Goal: Information Seeking & Learning: Check status

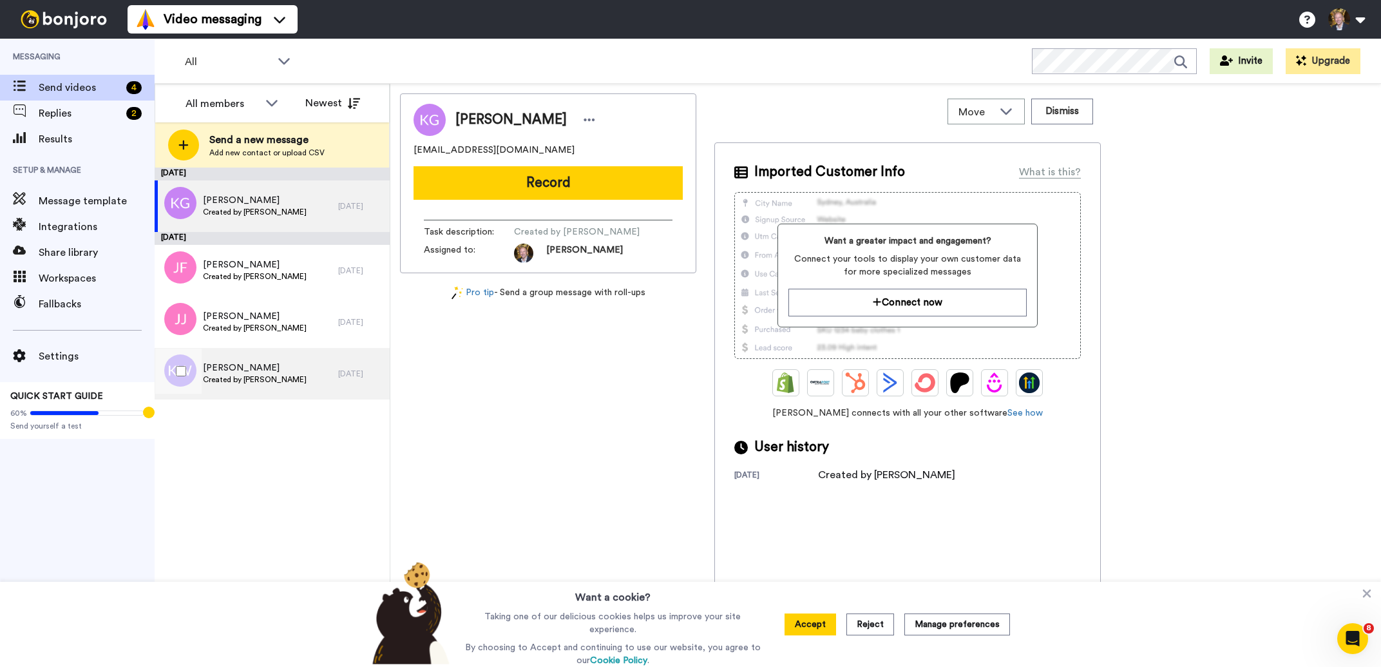
click at [233, 368] on span "[PERSON_NAME]" at bounding box center [255, 367] width 104 height 13
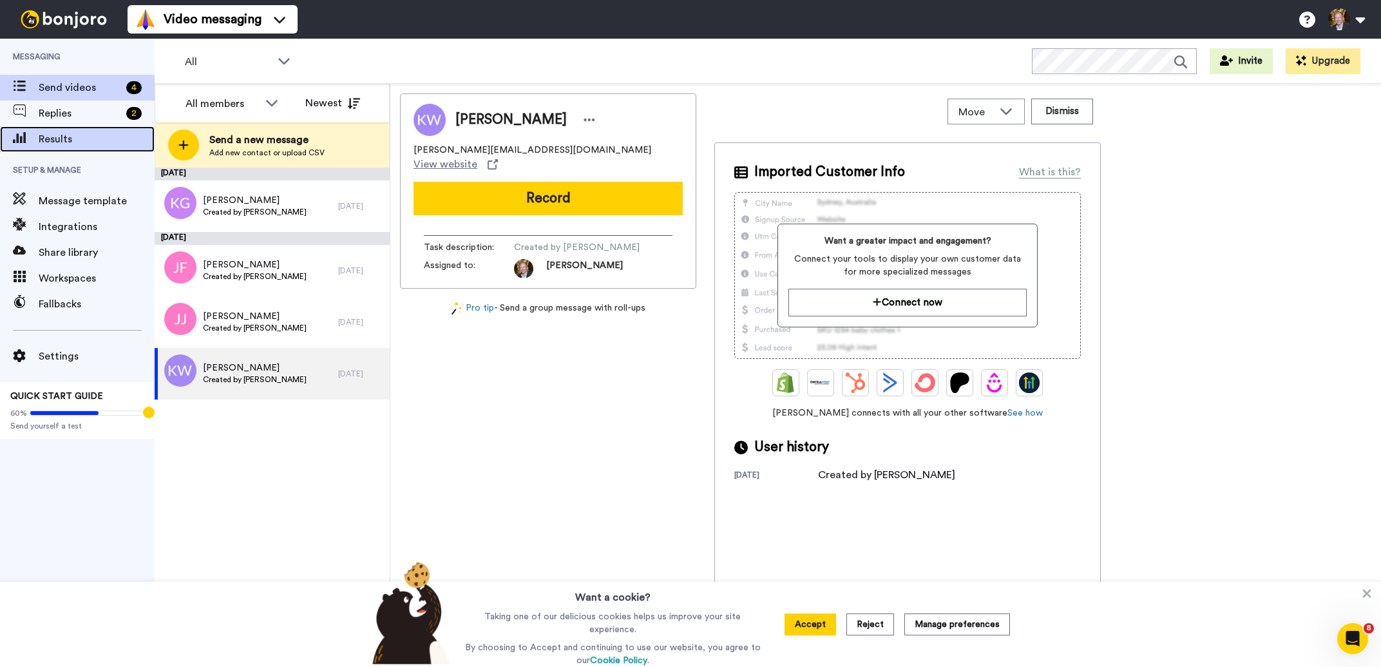
click at [59, 139] on span "Results" at bounding box center [97, 138] width 116 height 15
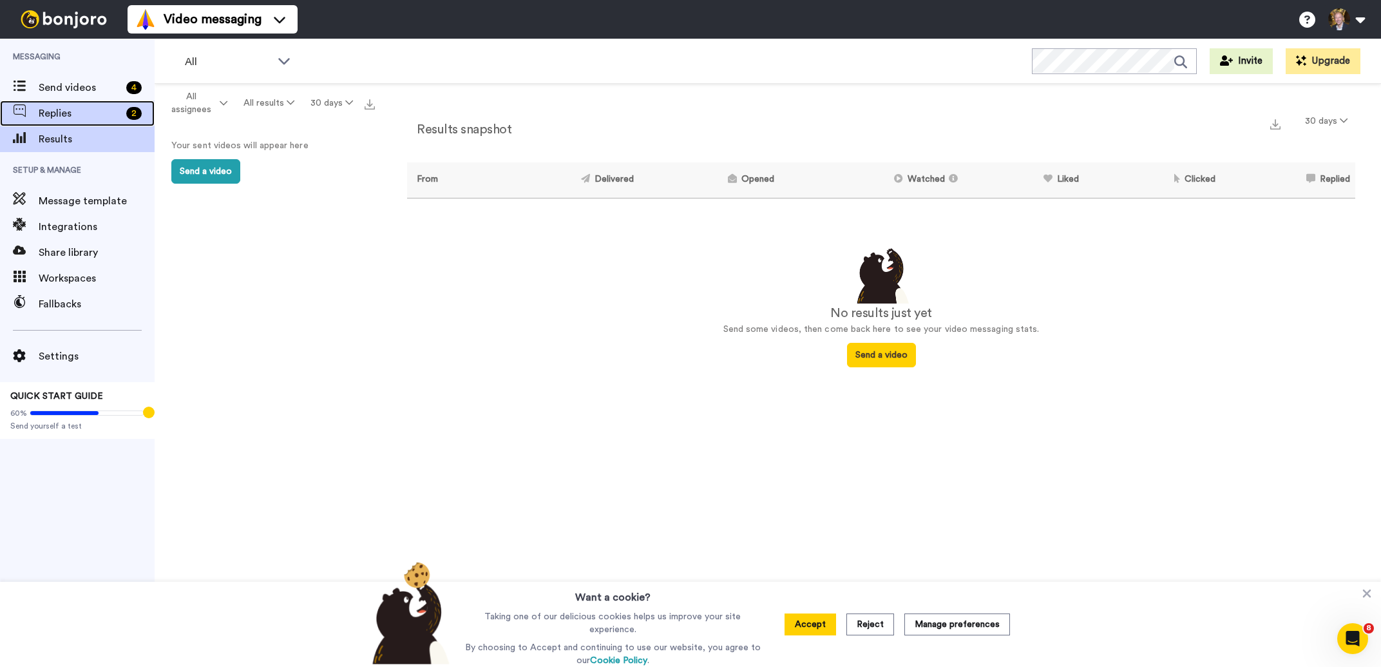
click at [55, 113] on span "Replies" at bounding box center [80, 113] width 82 height 15
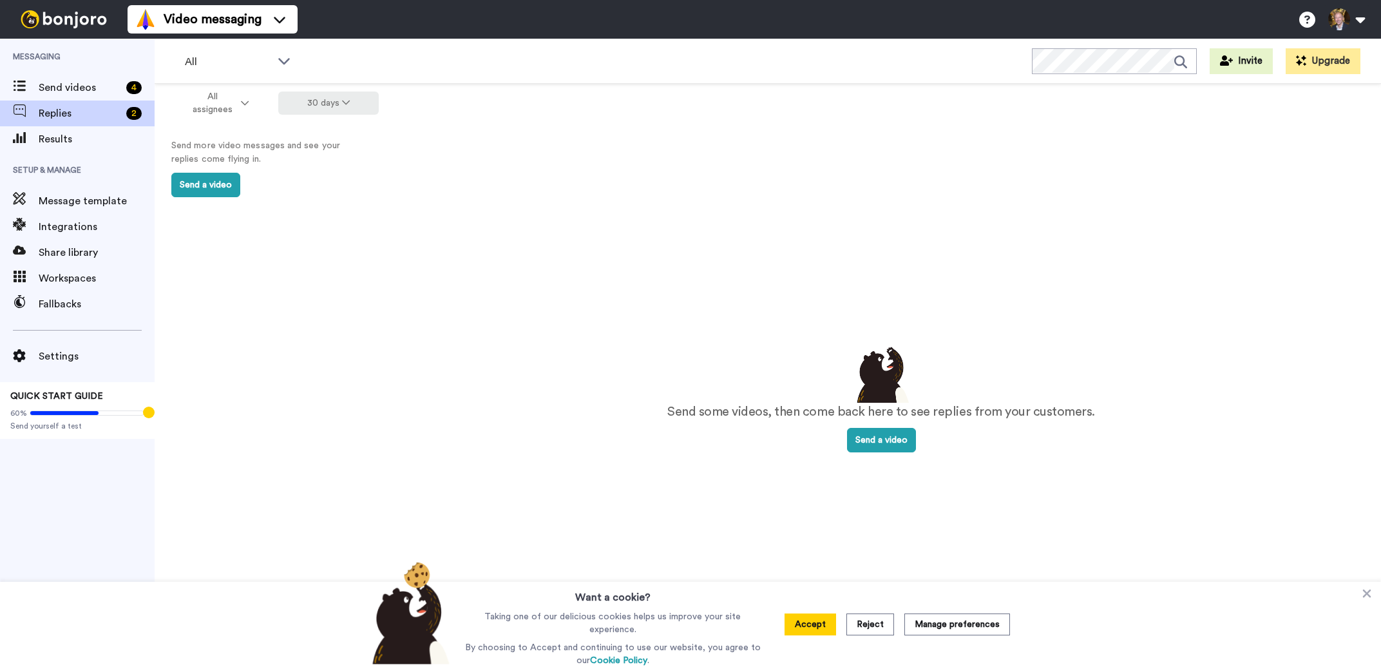
click at [343, 105] on icon at bounding box center [346, 102] width 8 height 9
click at [314, 289] on span "All time" at bounding box center [311, 292] width 35 height 10
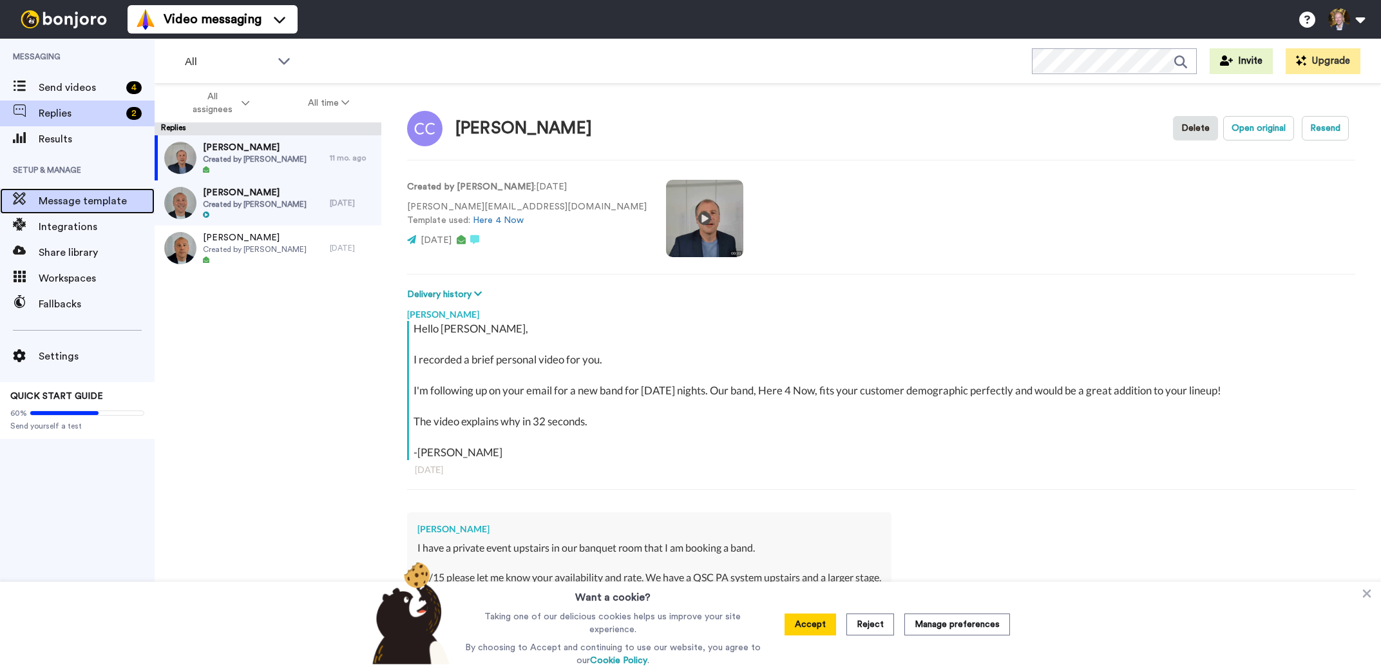
click at [80, 198] on span "Message template" at bounding box center [97, 200] width 116 height 15
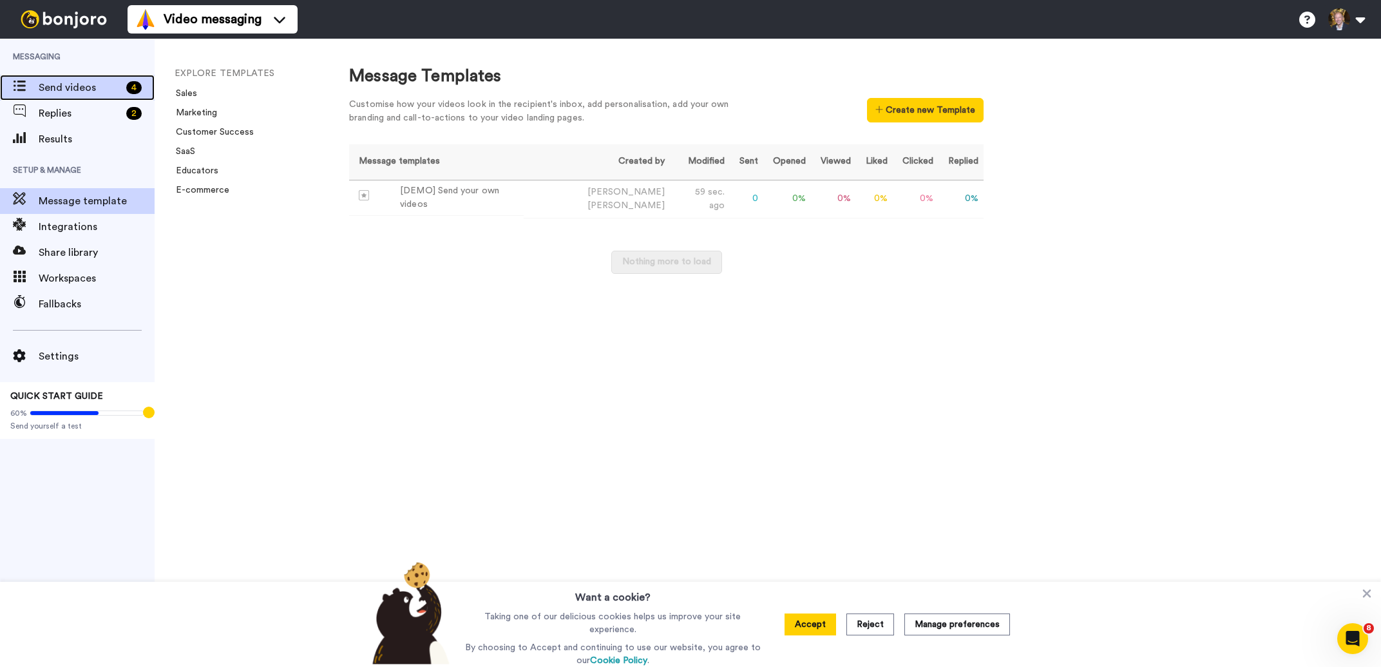
click at [53, 84] on span "Send videos" at bounding box center [80, 87] width 82 height 15
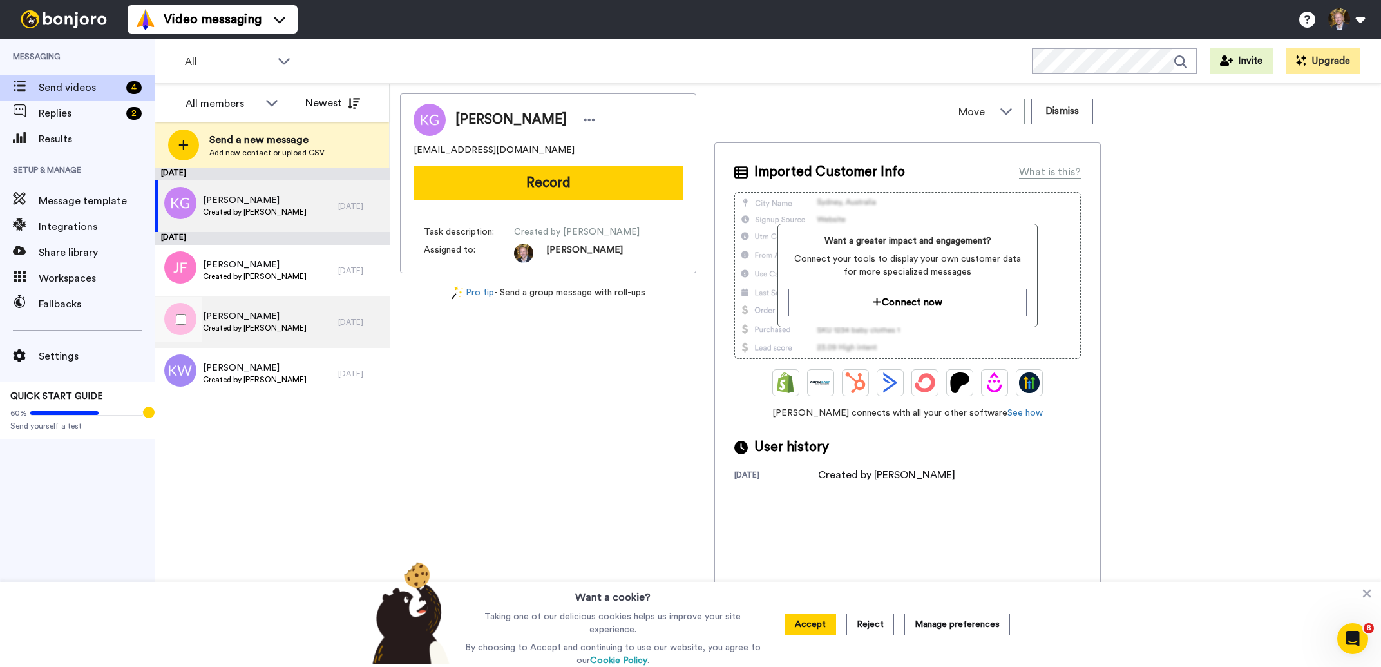
click at [266, 312] on span "Jared Judge" at bounding box center [255, 316] width 104 height 13
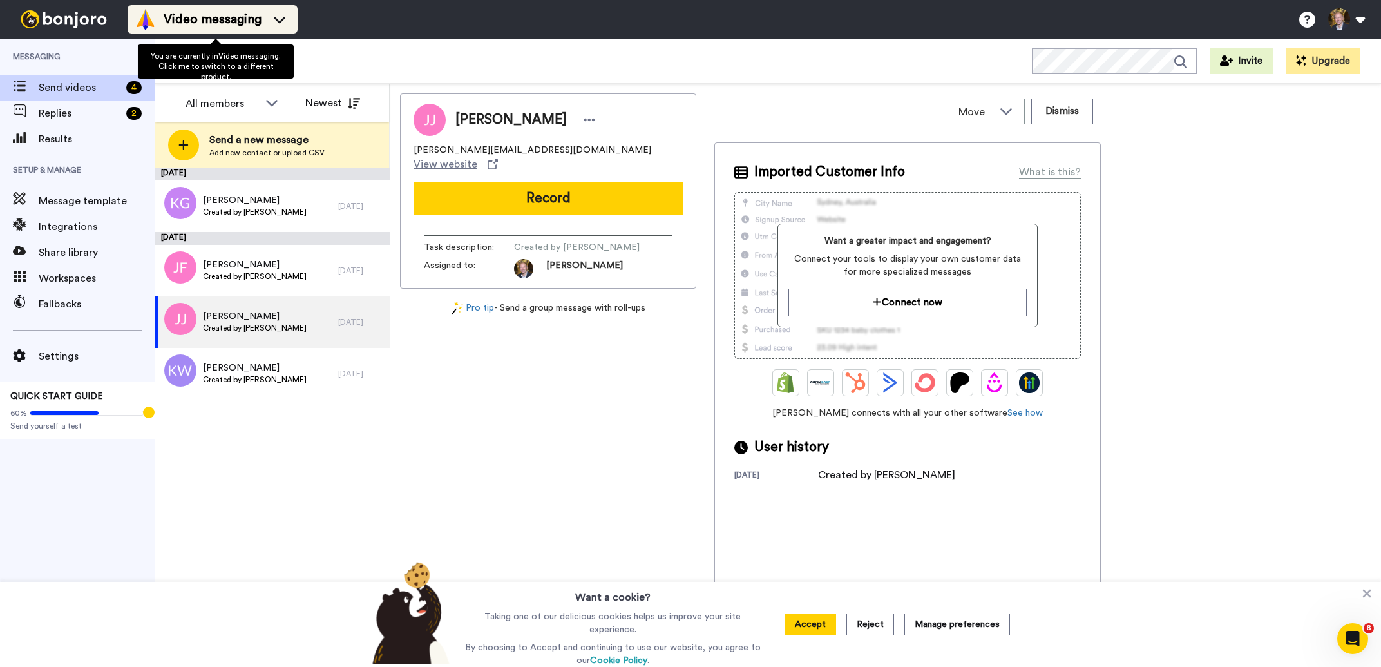
click at [276, 10] on div "Video messaging" at bounding box center [212, 19] width 155 height 21
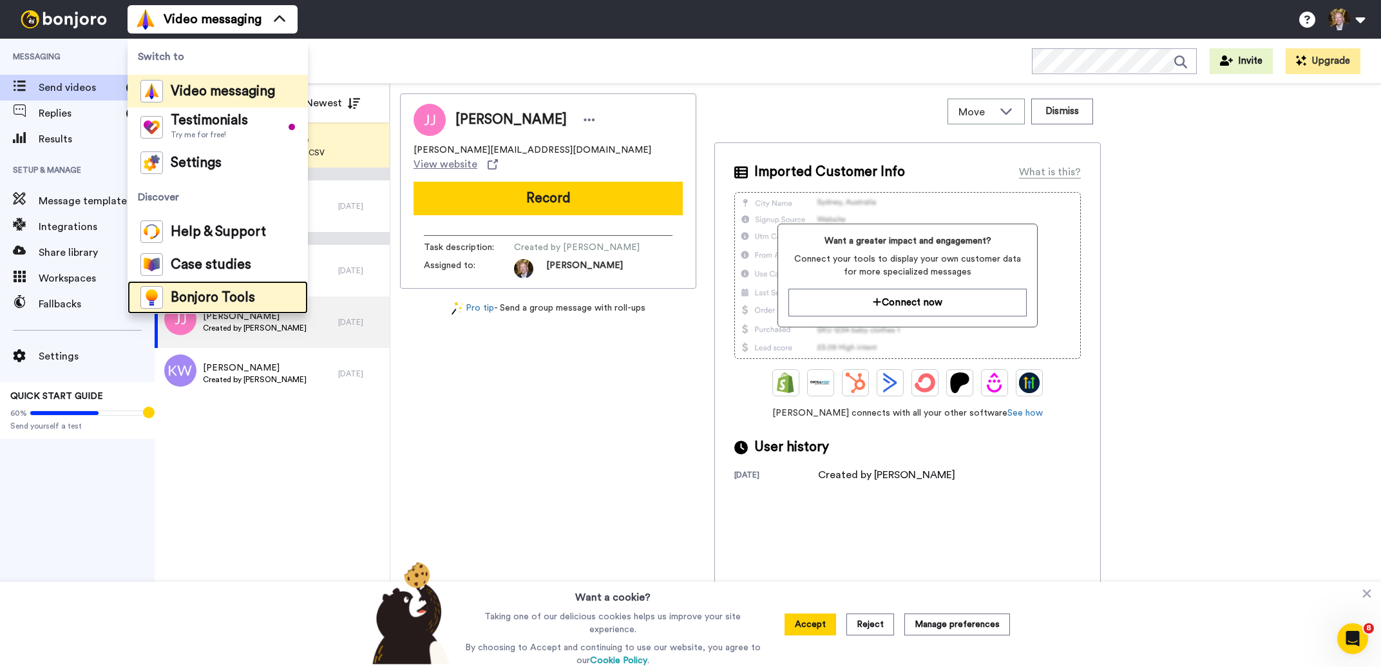
click at [214, 297] on span "Bonjoro Tools" at bounding box center [213, 297] width 84 height 13
click at [532, 443] on div "Jared Judge jared@booklive.com View website Record Task description : Created b…" at bounding box center [548, 378] width 296 height 570
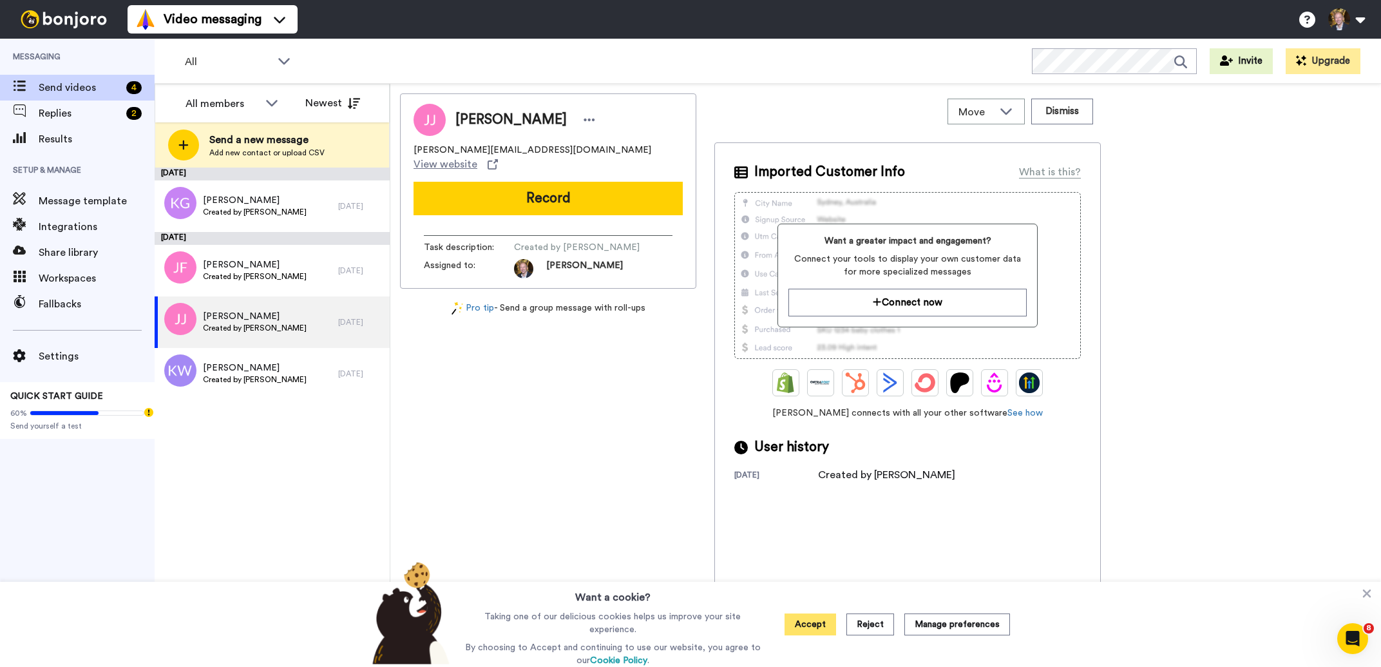
click at [818, 626] on button "Accept" at bounding box center [811, 624] width 52 height 22
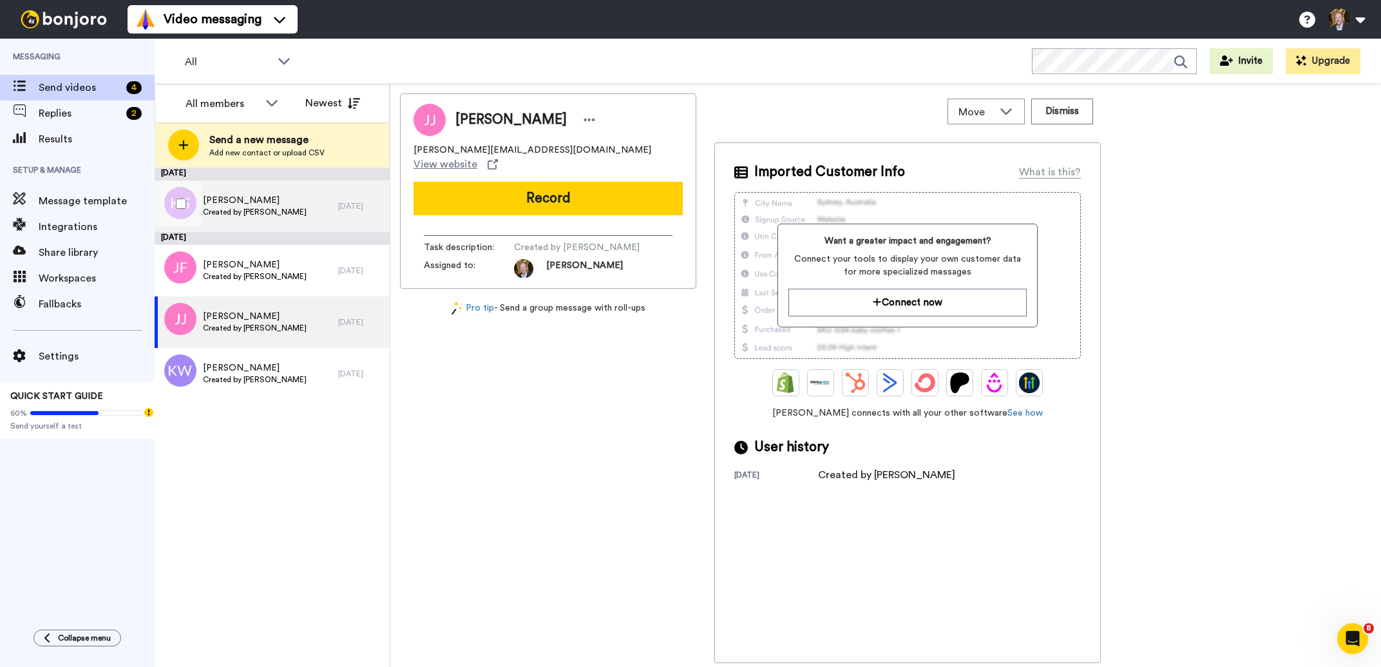
click at [227, 197] on span "Kit Gobel" at bounding box center [255, 200] width 104 height 13
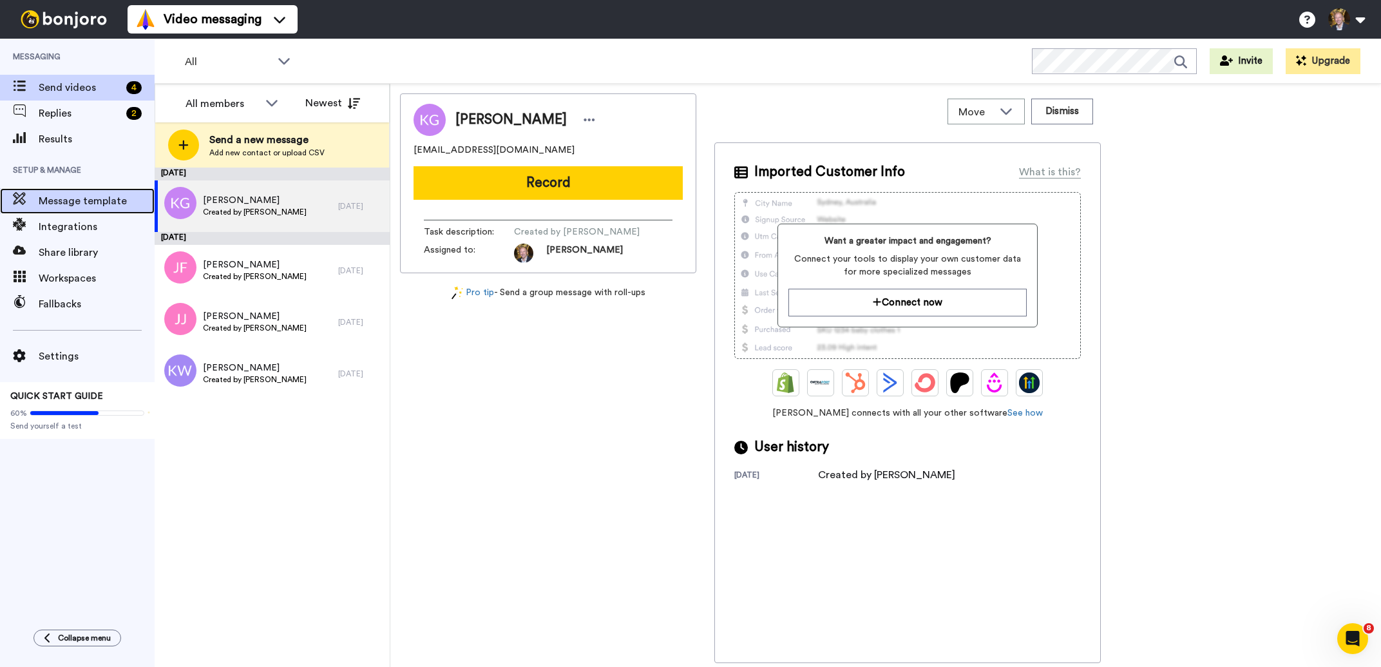
click at [76, 197] on span "Message template" at bounding box center [97, 200] width 116 height 15
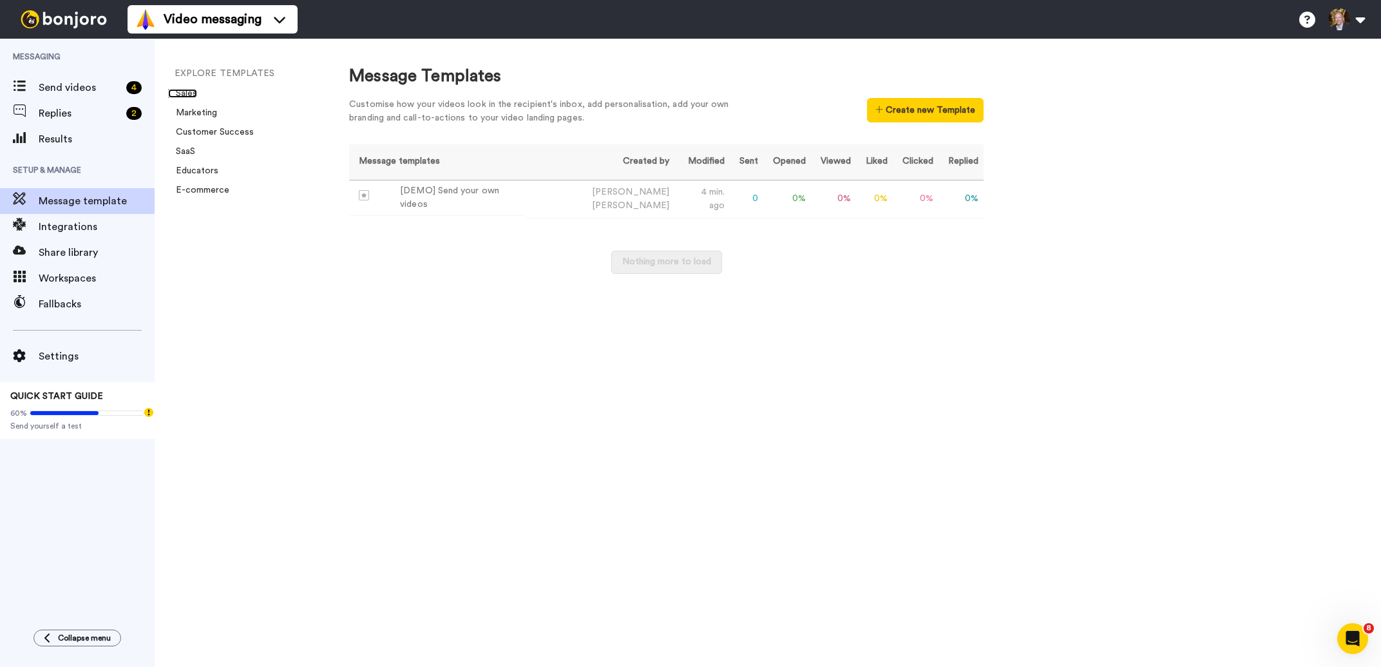
click at [184, 95] on link "Sales" at bounding box center [182, 93] width 29 height 9
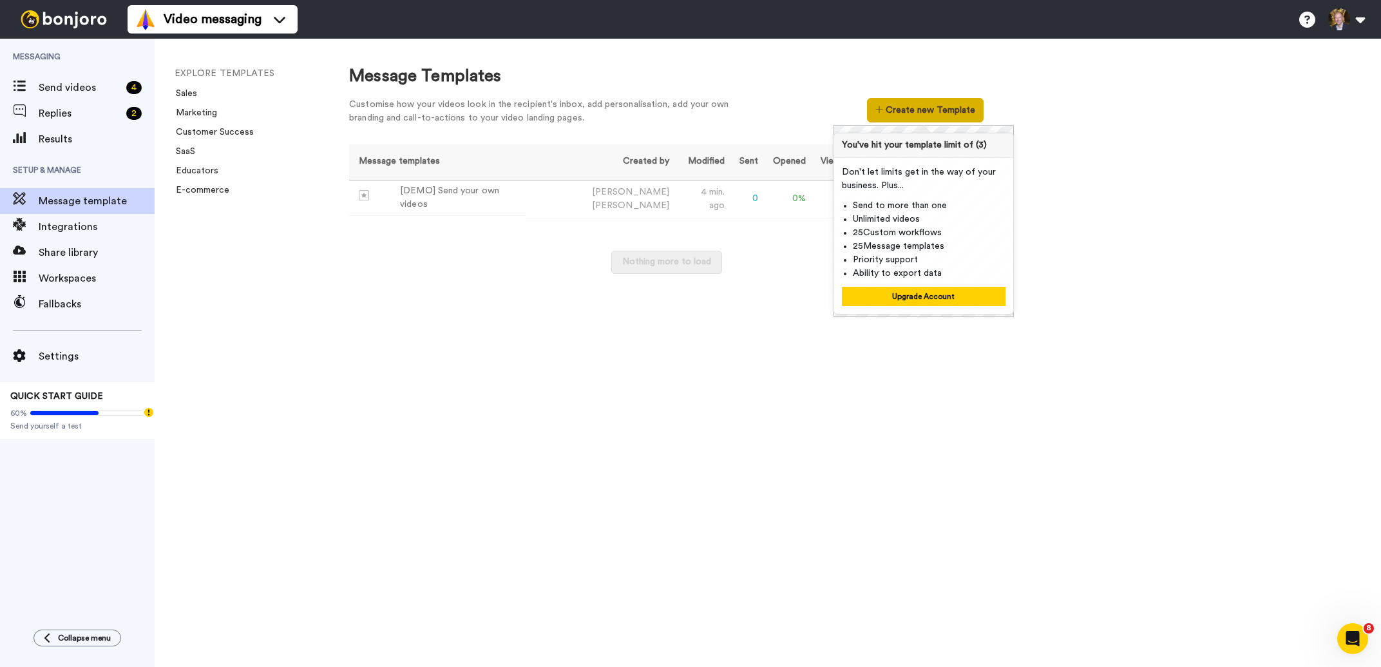
click at [895, 106] on button "Create new Template" at bounding box center [925, 110] width 117 height 24
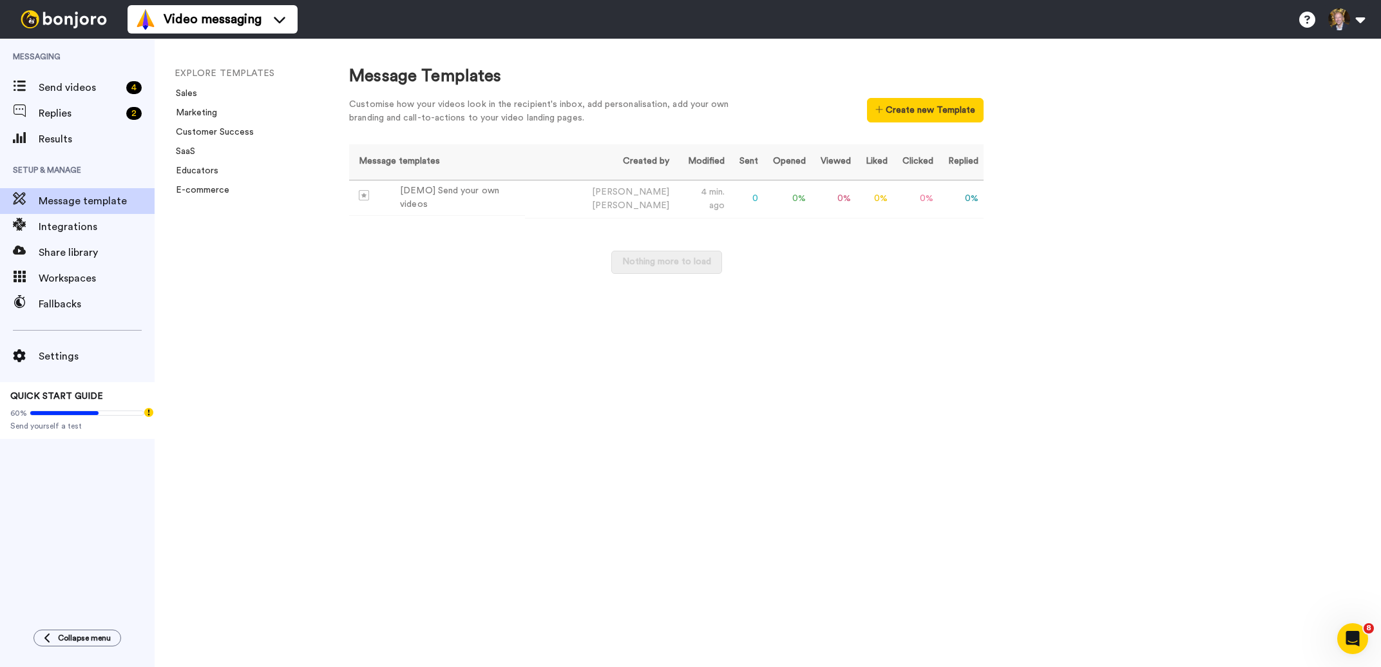
click at [610, 450] on div "Message Templates Customise how your videos look in the recipient's inbox, add …" at bounding box center [852, 353] width 1058 height 628
click at [43, 140] on span "Results" at bounding box center [97, 138] width 116 height 15
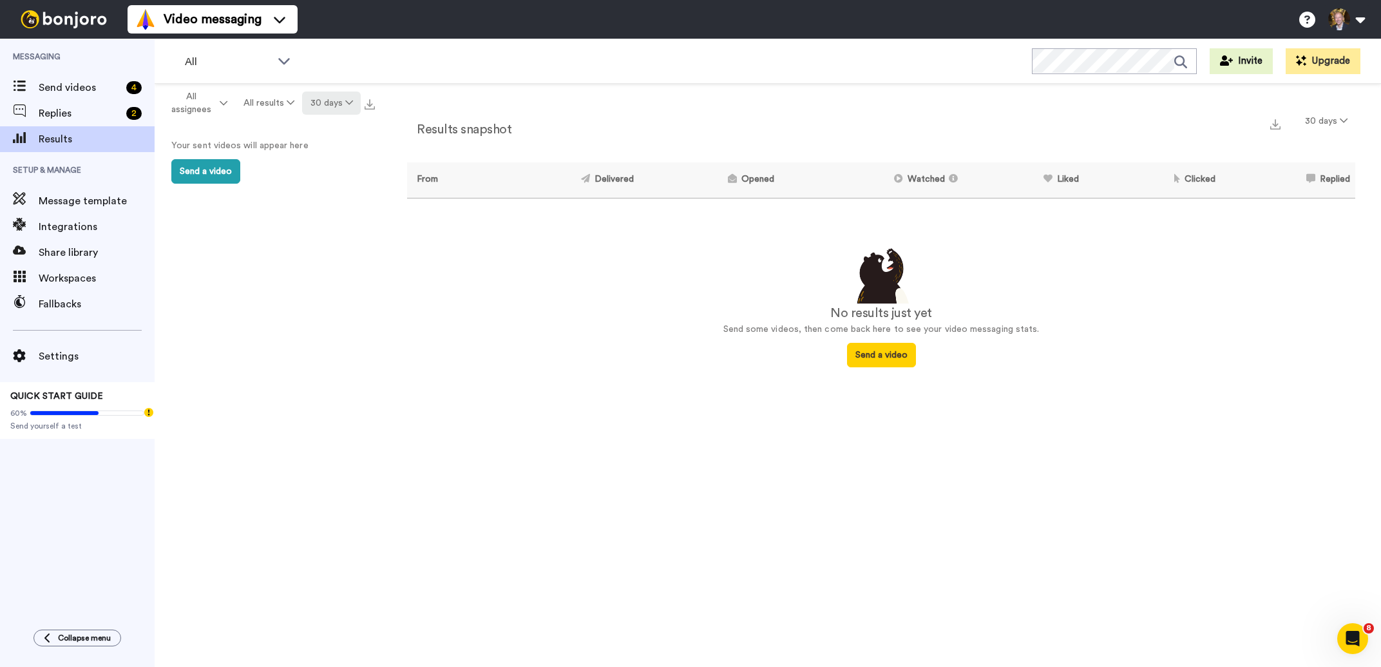
click at [349, 104] on icon at bounding box center [349, 102] width 8 height 9
click at [337, 290] on li "All time" at bounding box center [334, 293] width 90 height 23
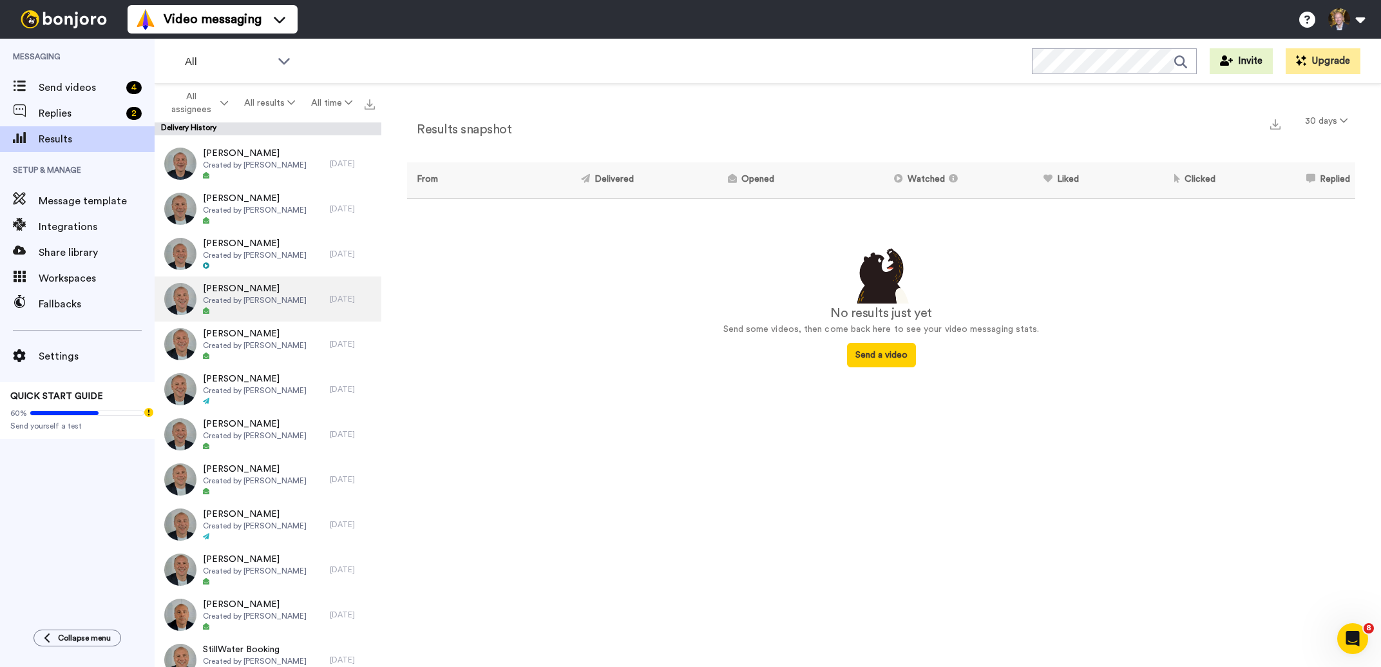
scroll to position [227, 0]
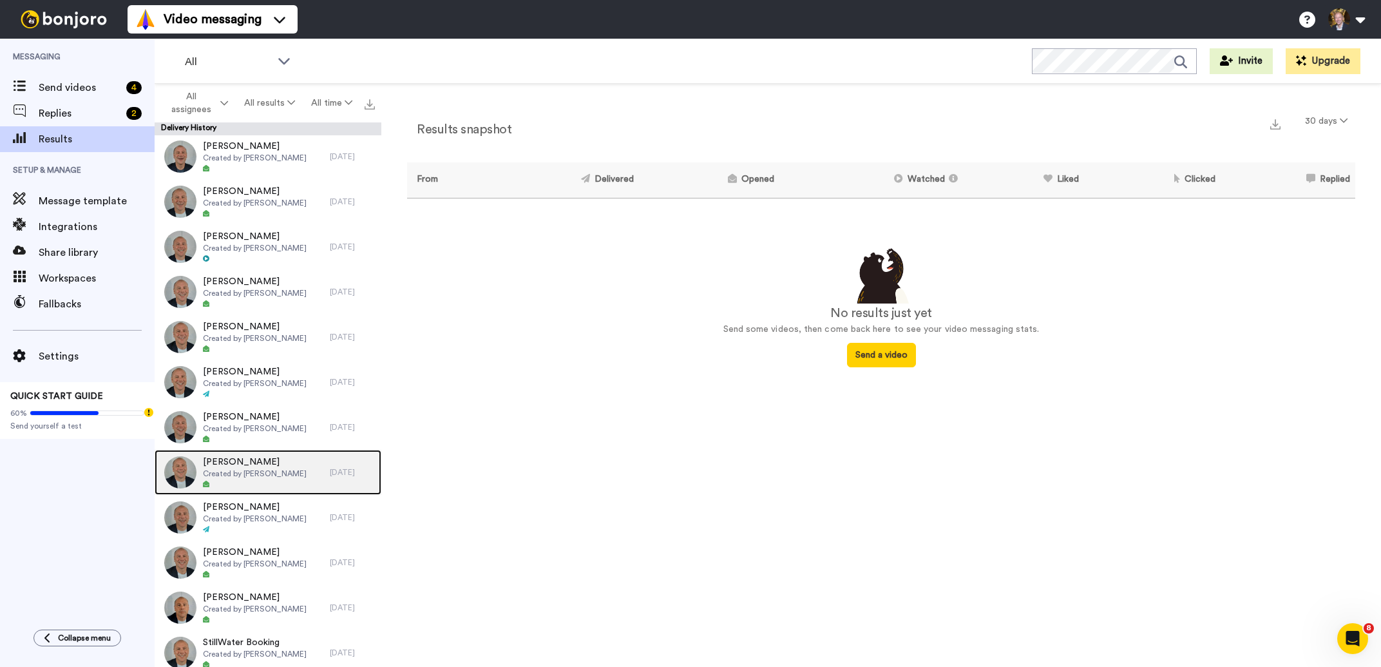
click at [258, 475] on span "Created by Paul Nelson" at bounding box center [255, 473] width 104 height 10
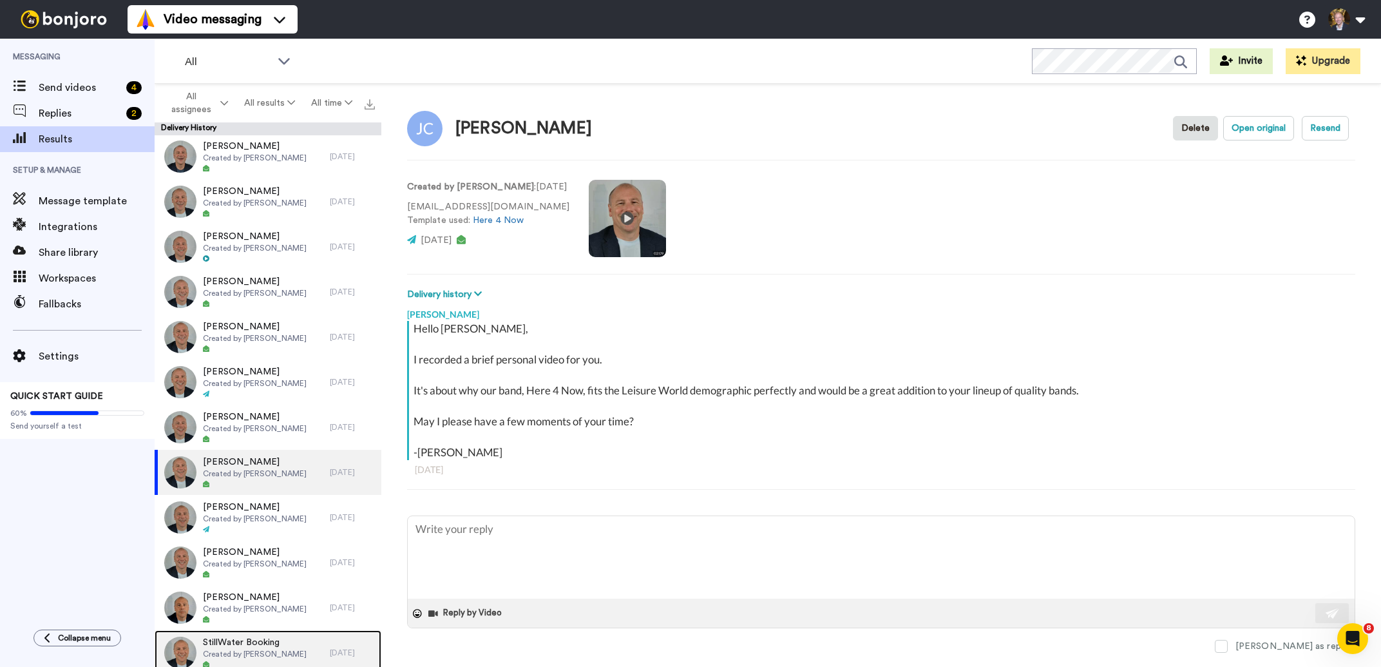
click at [251, 642] on span "StillWater Booking" at bounding box center [255, 642] width 104 height 13
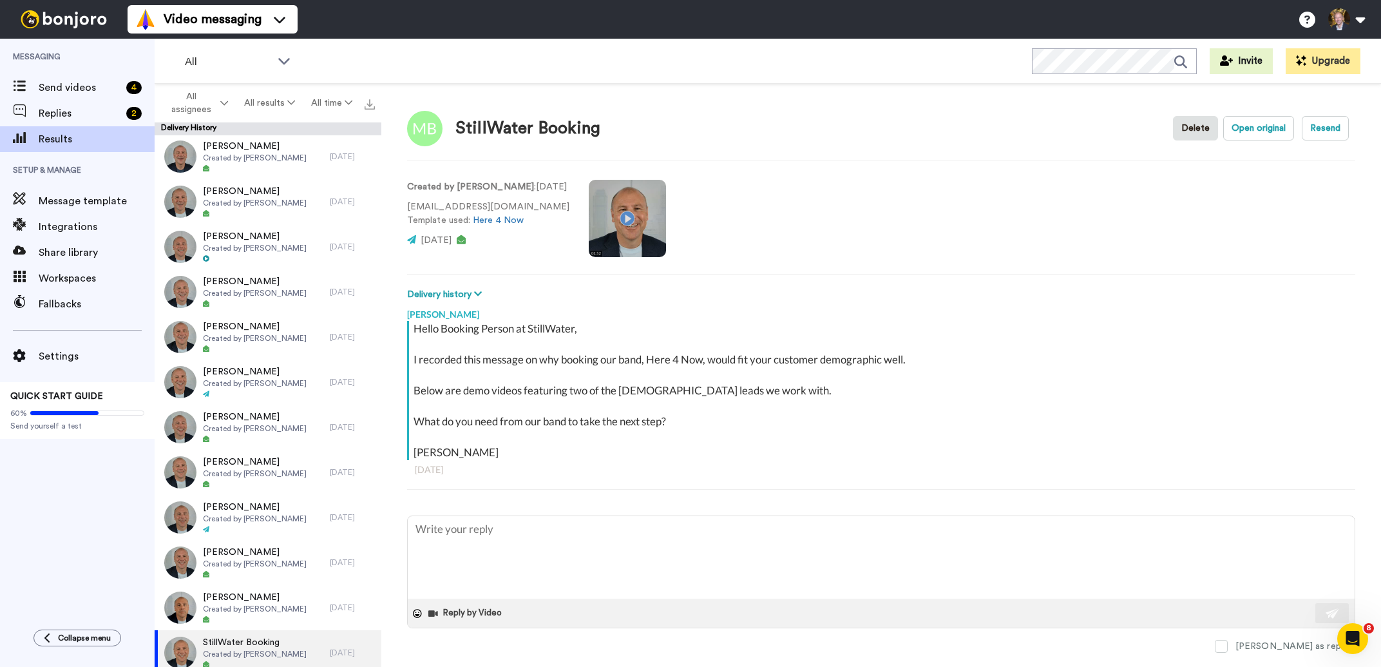
click at [607, 214] on video at bounding box center [627, 218] width 77 height 77
click at [229, 601] on span "Christine Brewer" at bounding box center [255, 597] width 104 height 13
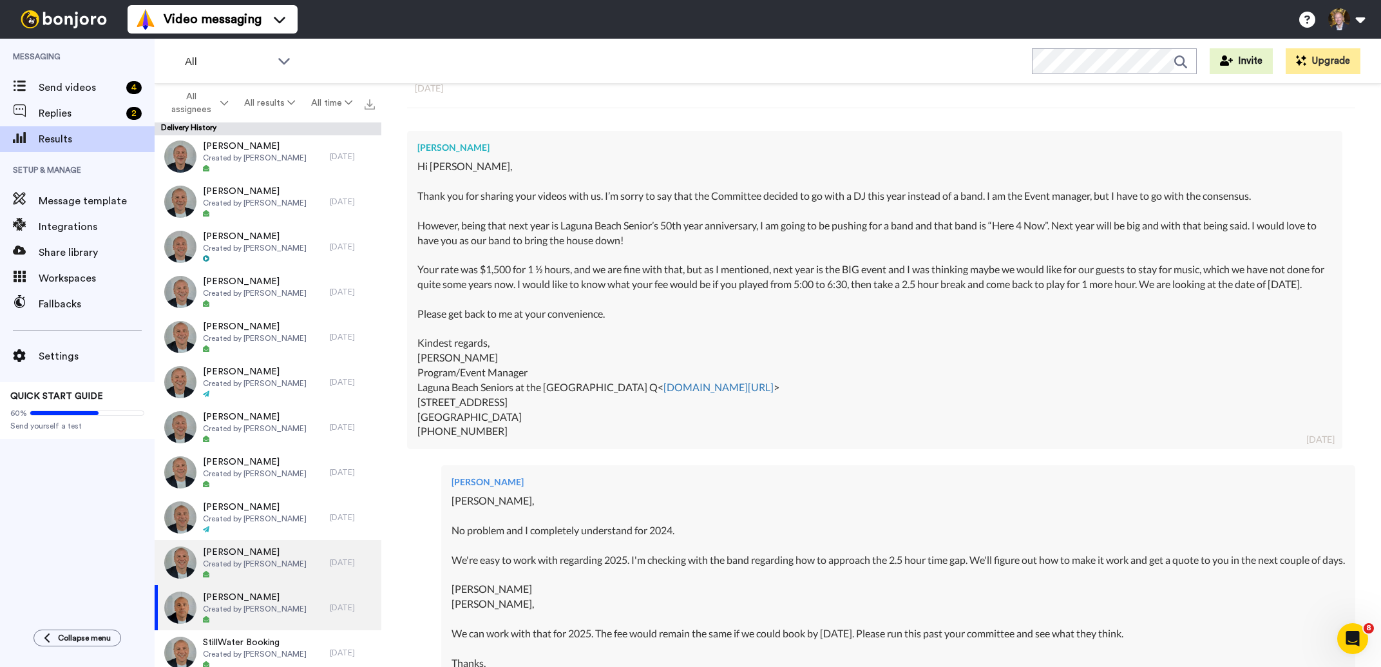
scroll to position [340, 0]
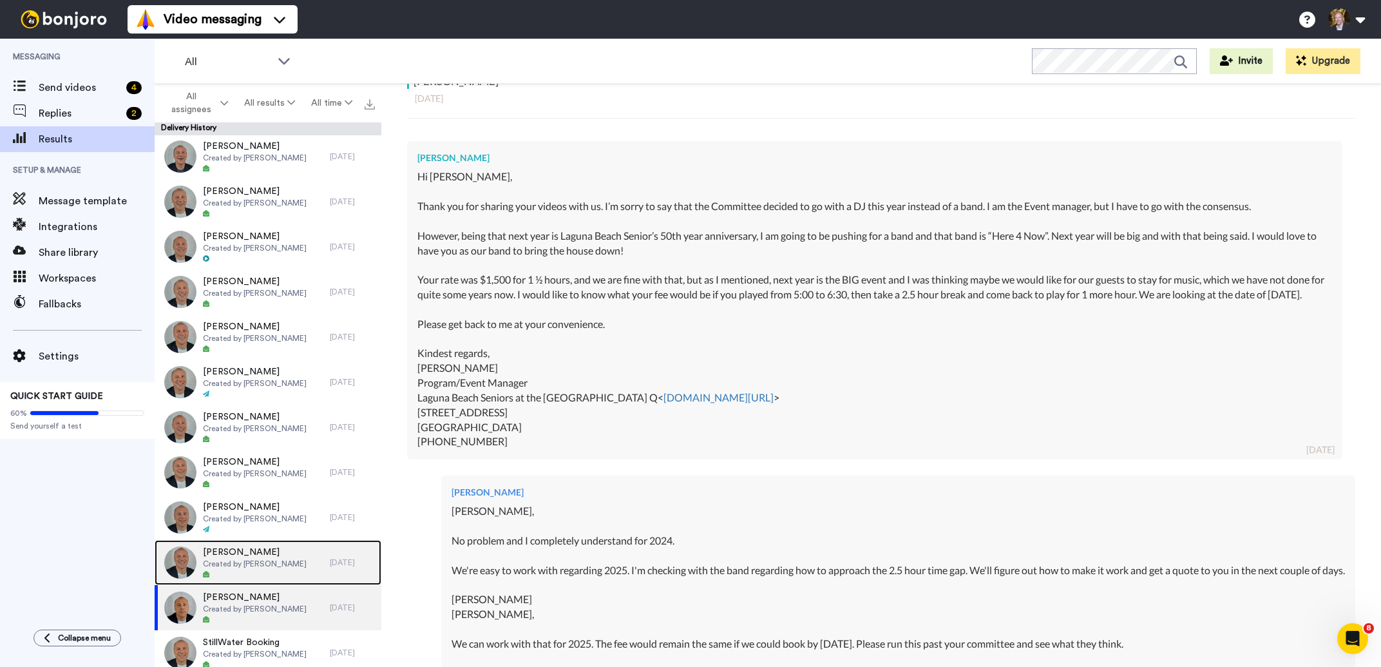
click at [229, 553] on span "Rebecca Jacobsohn" at bounding box center [255, 552] width 104 height 13
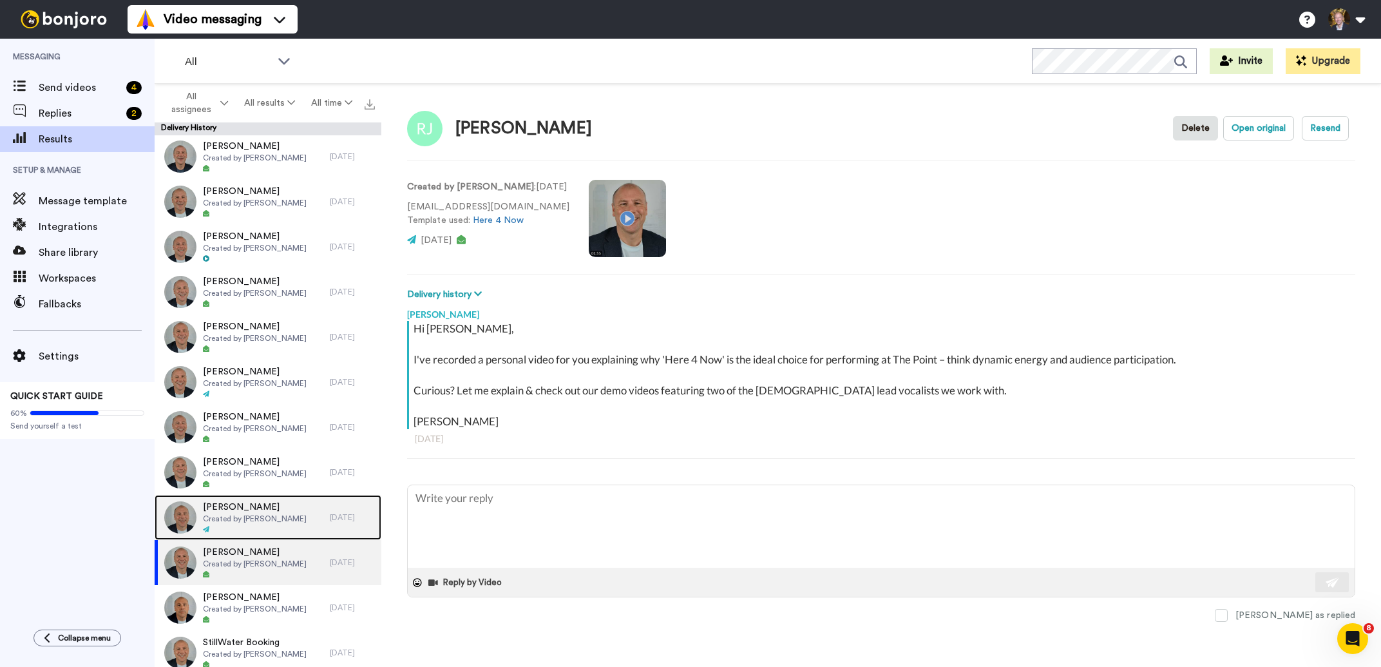
click at [242, 503] on span "Dave Whittington" at bounding box center [255, 507] width 104 height 13
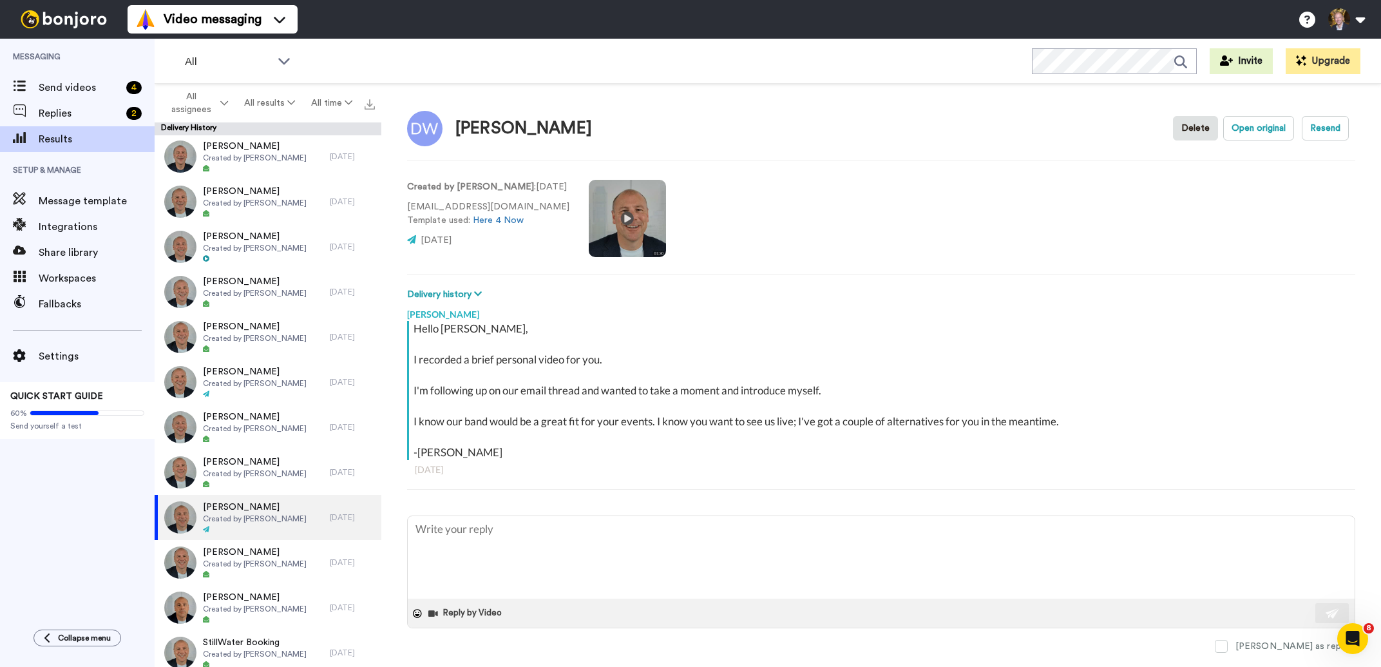
click at [608, 216] on video at bounding box center [627, 218] width 77 height 77
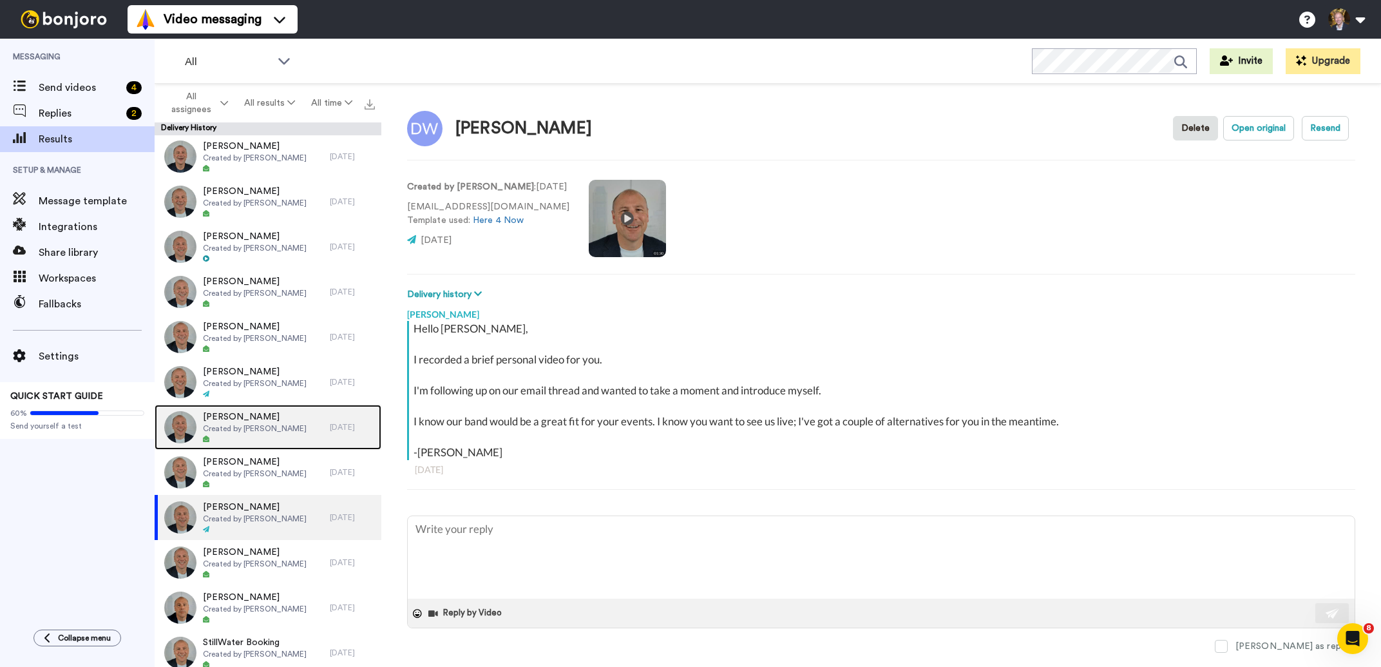
click at [245, 423] on span "Created by Paul Nelson" at bounding box center [255, 428] width 104 height 10
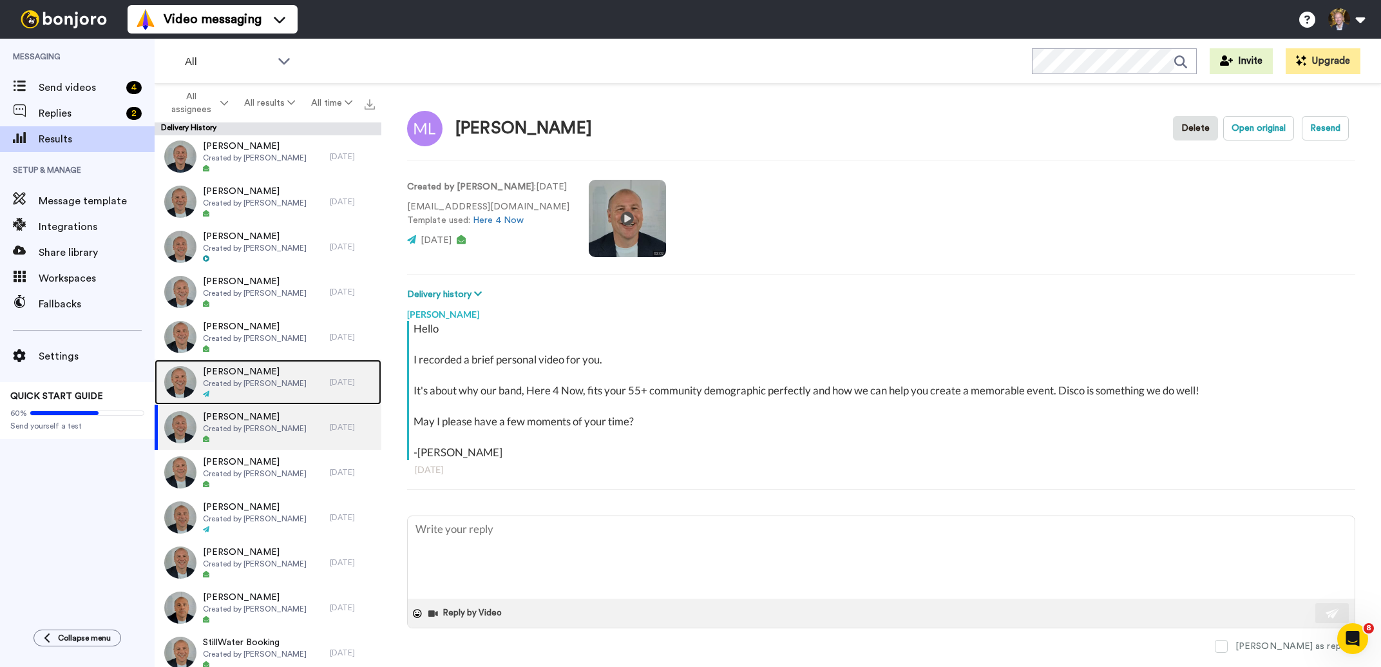
click at [247, 378] on span "Created by Paul Nelson" at bounding box center [255, 383] width 104 height 10
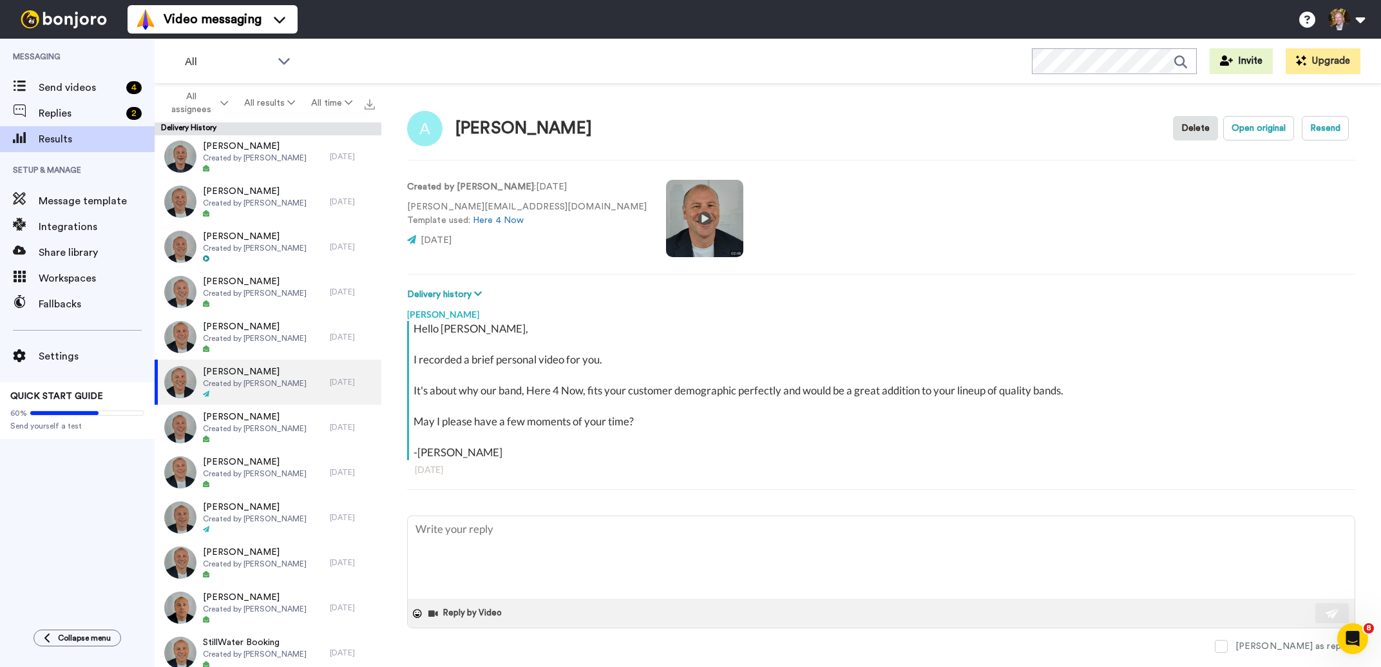
click at [666, 220] on video at bounding box center [704, 218] width 77 height 77
click at [254, 378] on span "Created by Paul Nelson" at bounding box center [255, 383] width 104 height 10
click at [238, 332] on span "Cyndie Kasko" at bounding box center [255, 326] width 104 height 13
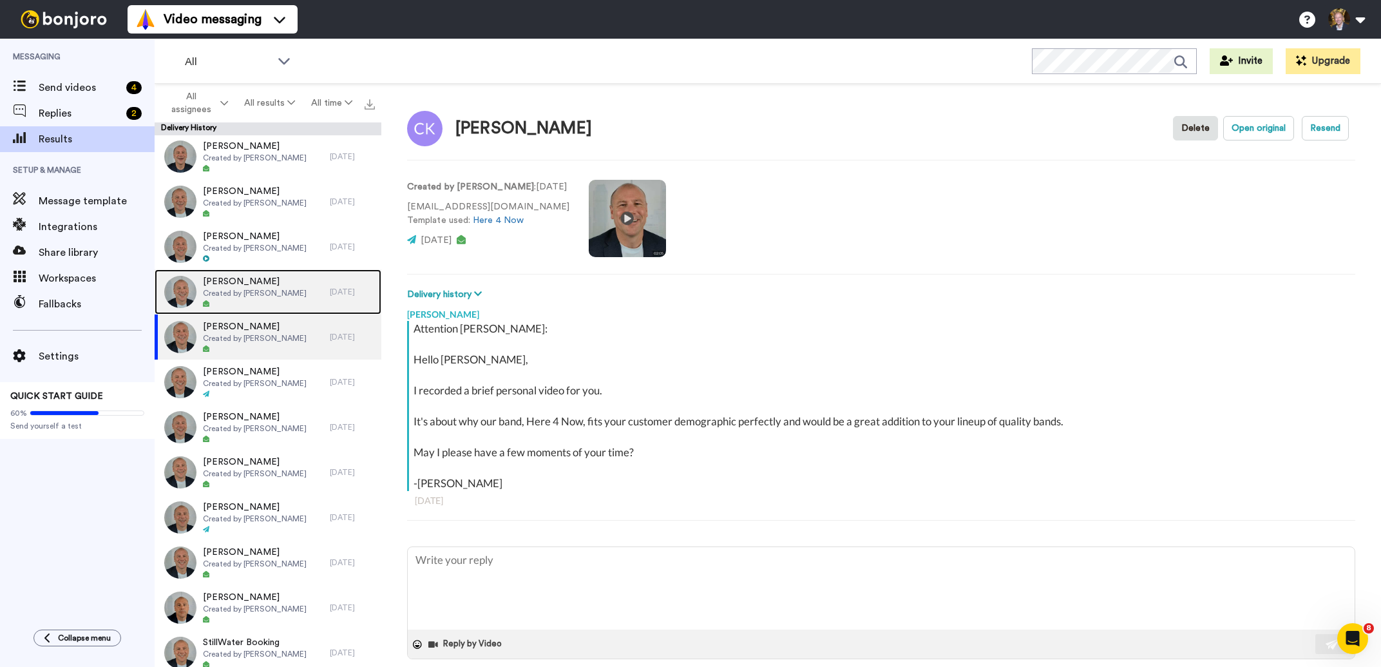
click at [238, 289] on span "Created by Paul Nelson" at bounding box center [255, 293] width 104 height 10
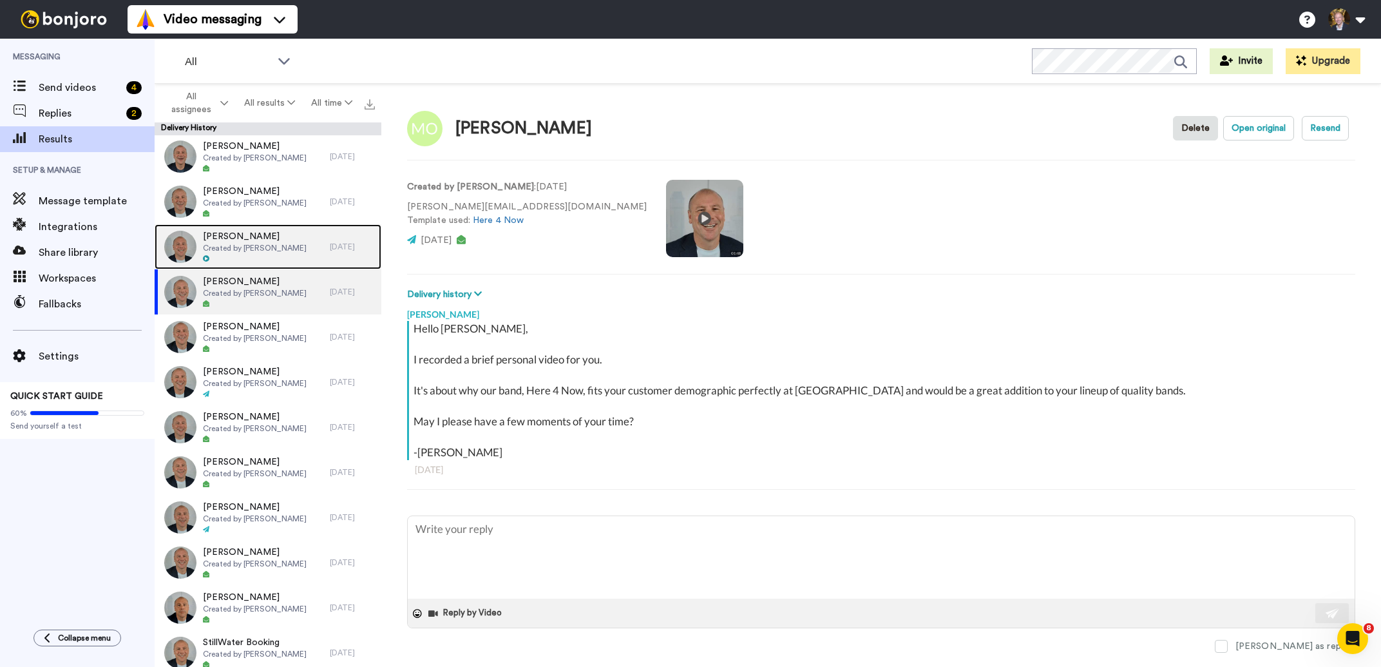
click at [236, 234] on span "Dyanna Hahn" at bounding box center [255, 236] width 104 height 13
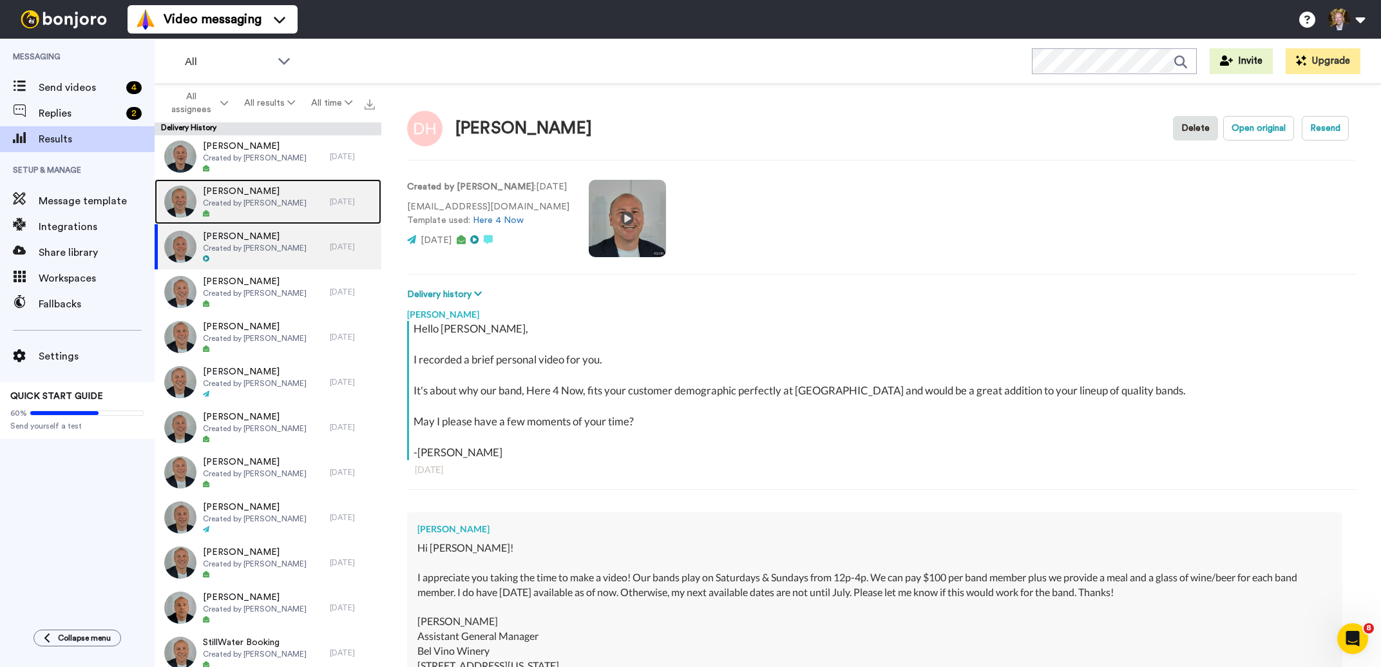
click at [231, 196] on span "Amanda White" at bounding box center [255, 191] width 104 height 13
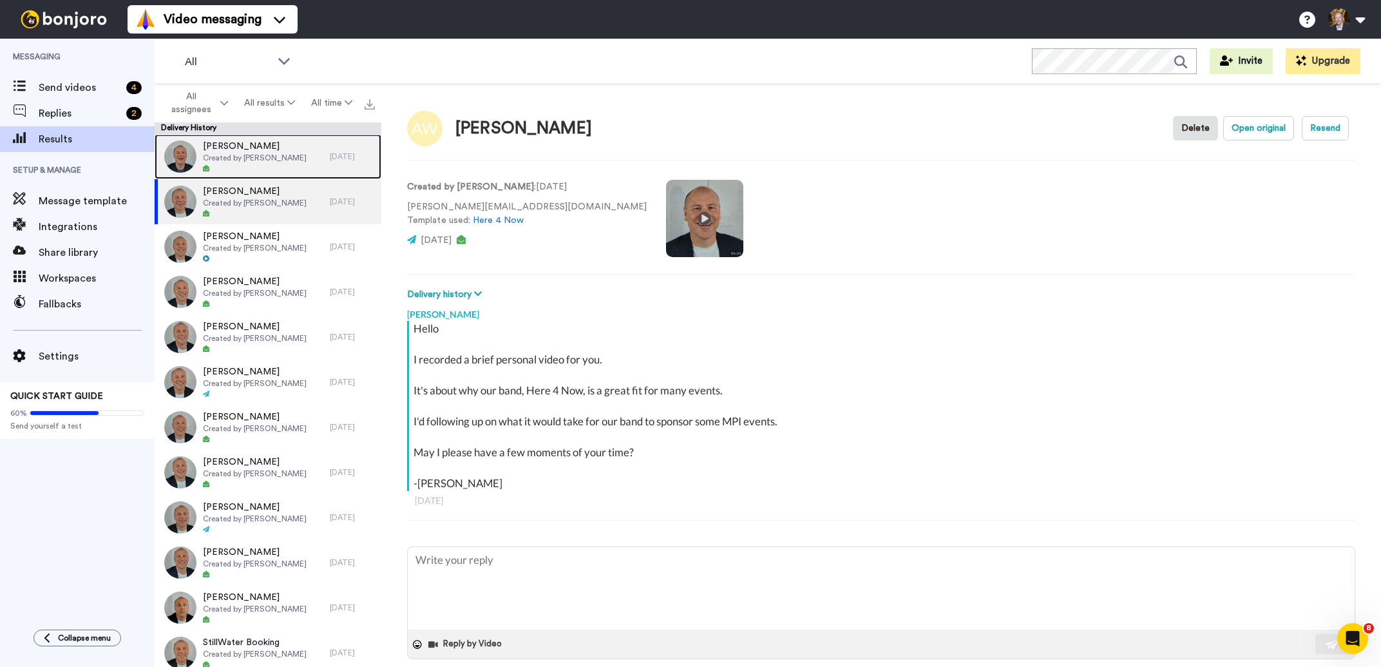
click at [243, 155] on span "Created by Paul Nelson" at bounding box center [255, 158] width 104 height 10
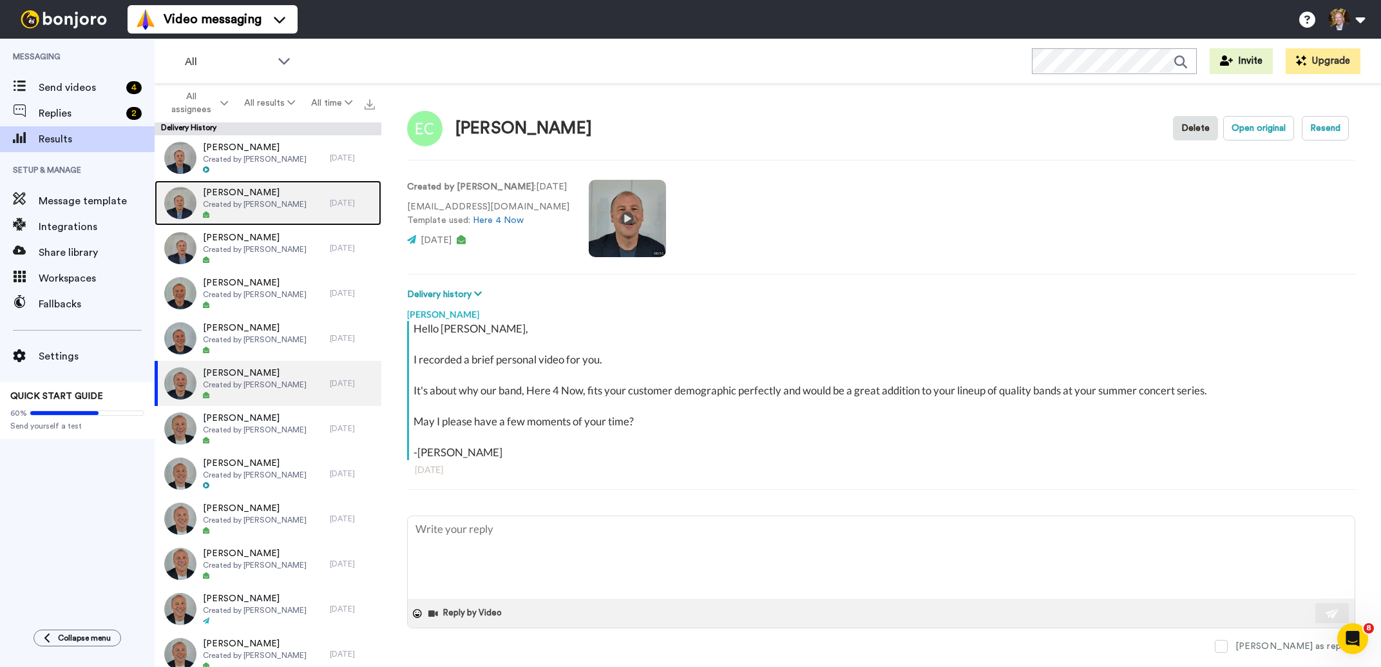
click at [236, 204] on span "Created by Paul Nelson" at bounding box center [255, 204] width 104 height 10
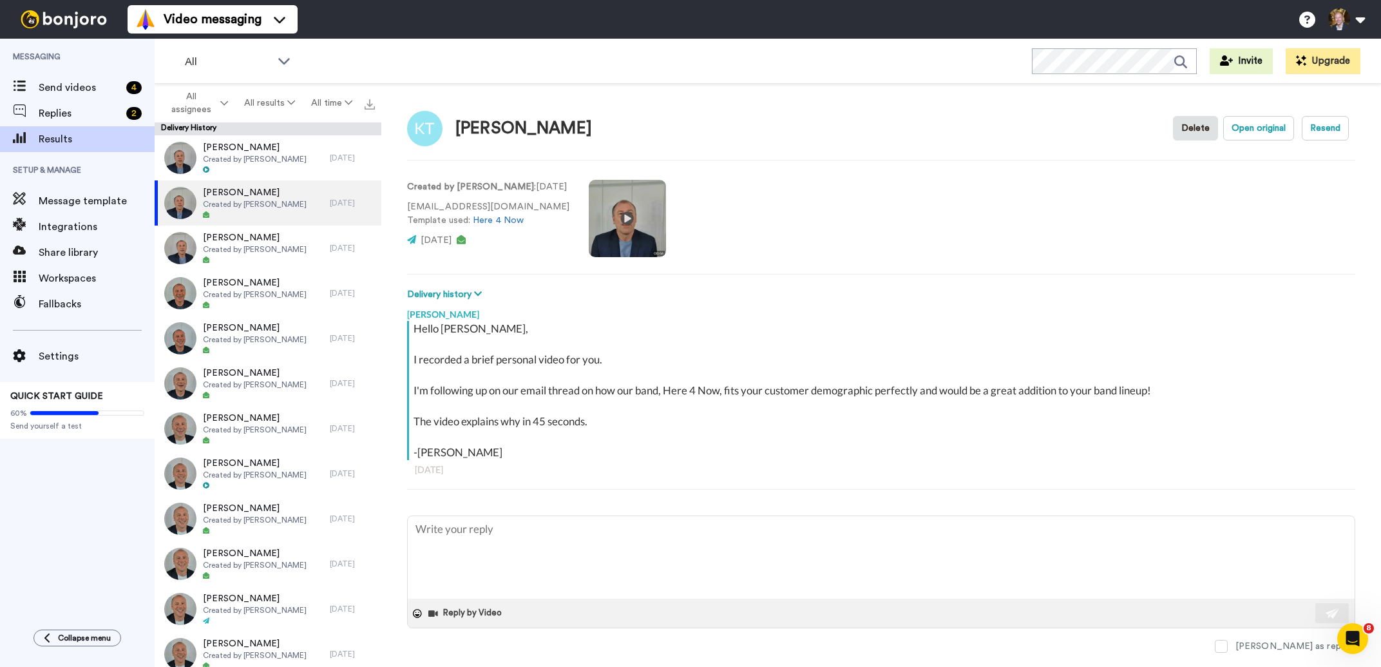
click at [607, 220] on video at bounding box center [627, 218] width 77 height 77
click at [600, 216] on video at bounding box center [627, 218] width 77 height 77
type textarea "x"
